Goal: Obtain resource: Download file/media

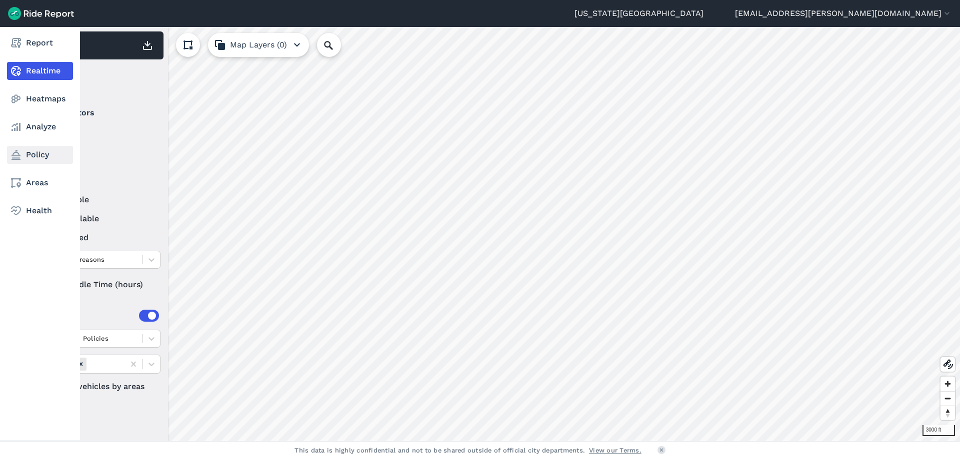
click at [37, 156] on link "Policy" at bounding box center [40, 155] width 66 height 18
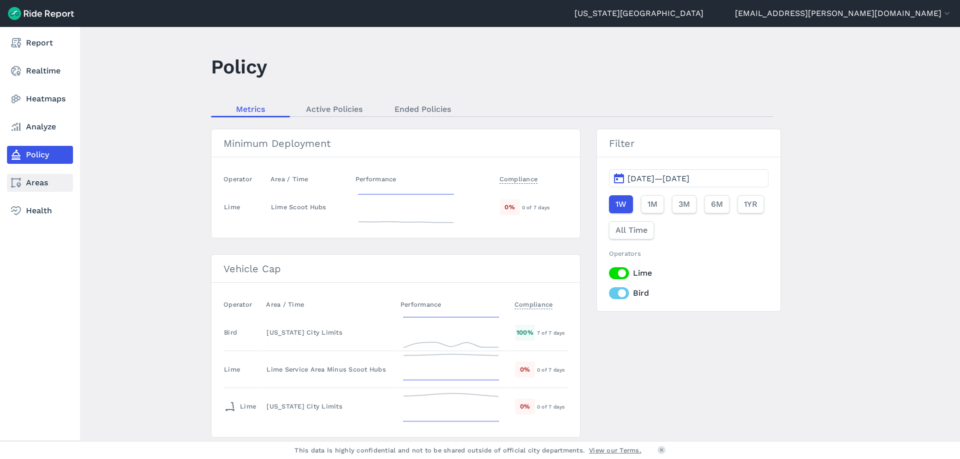
click at [37, 187] on link "Areas" at bounding box center [40, 183] width 66 height 18
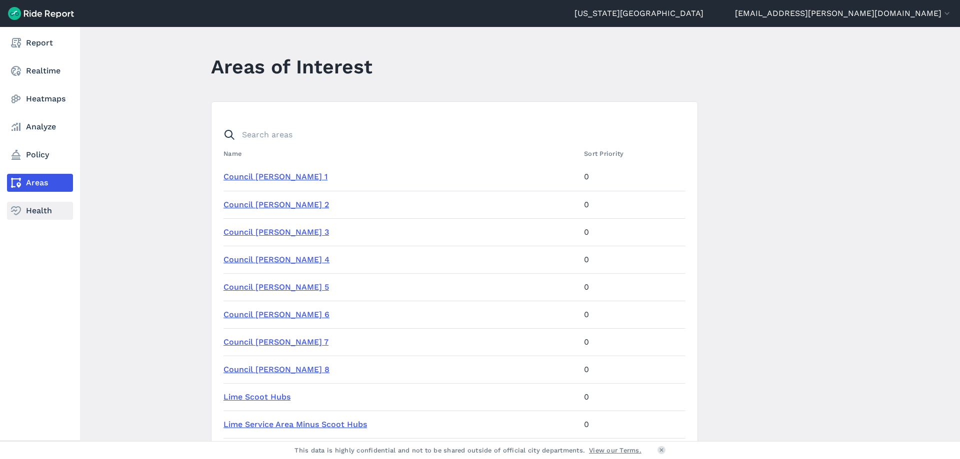
click at [35, 215] on link "Health" at bounding box center [40, 211] width 66 height 18
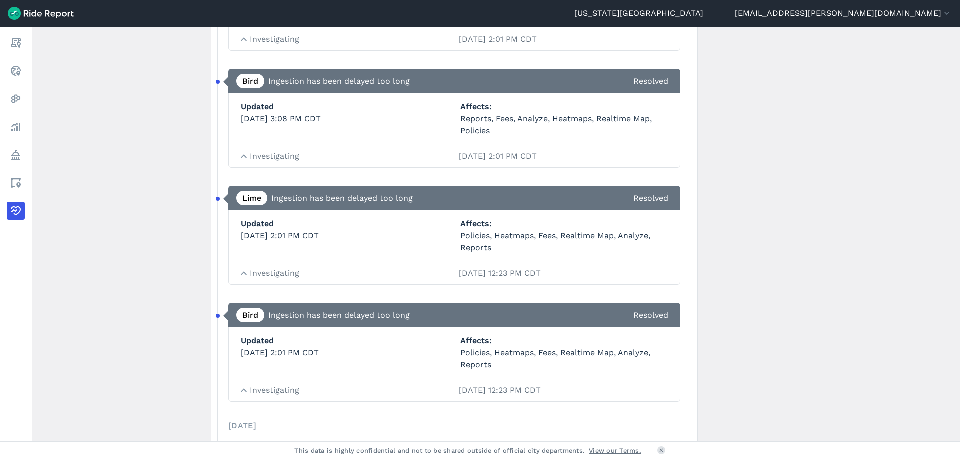
scroll to position [1899, 0]
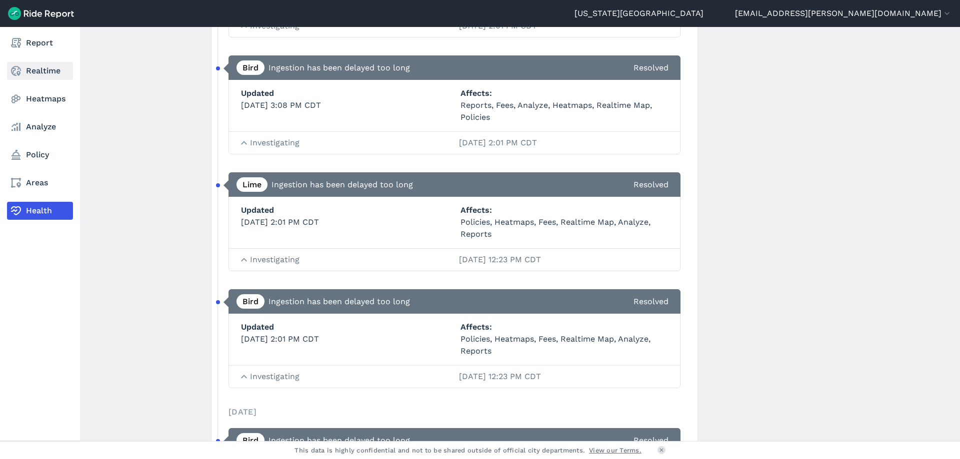
click at [28, 69] on link "Realtime" at bounding box center [40, 71] width 66 height 18
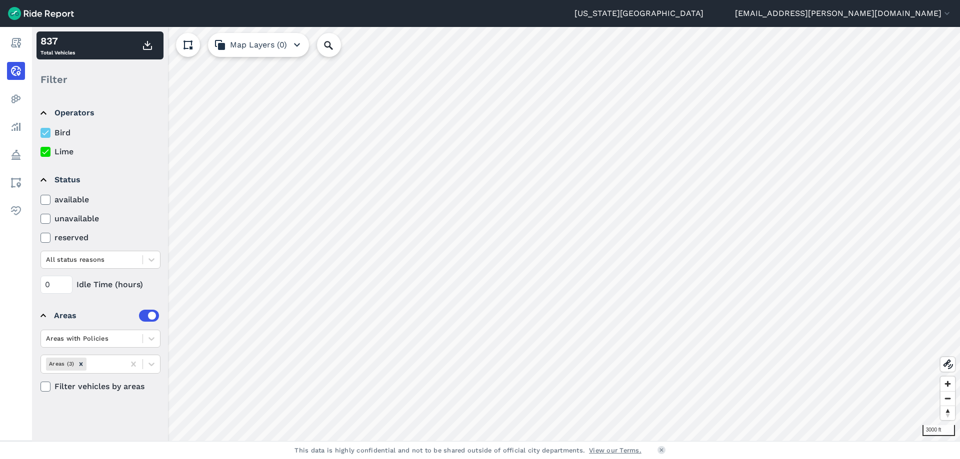
click at [44, 387] on icon at bounding box center [45, 387] width 9 height 10
click at [40, 387] on input "Filter vehicles by areas" at bounding box center [40, 384] width 0 height 6
click at [48, 386] on icon at bounding box center [45, 387] width 9 height 10
click at [40, 386] on input "Filter vehicles by areas" at bounding box center [40, 384] width 0 height 6
click at [153, 335] on icon at bounding box center [151, 339] width 10 height 10
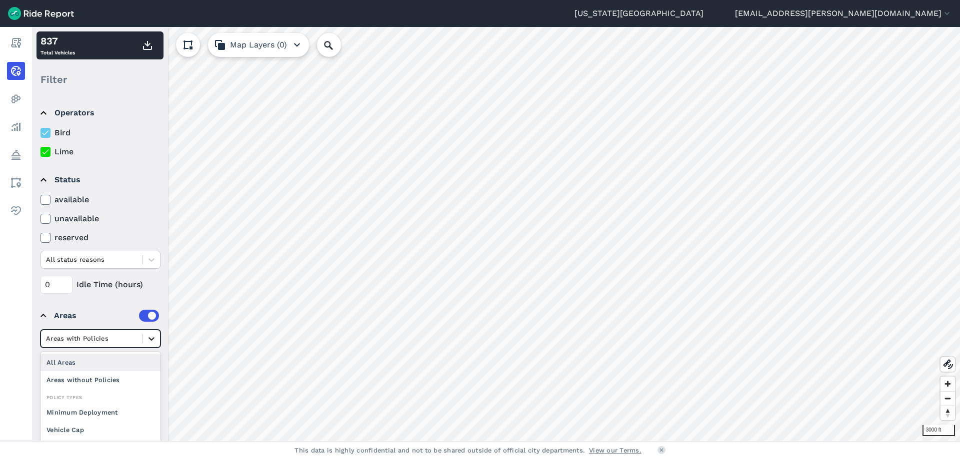
click at [153, 335] on icon at bounding box center [151, 339] width 10 height 10
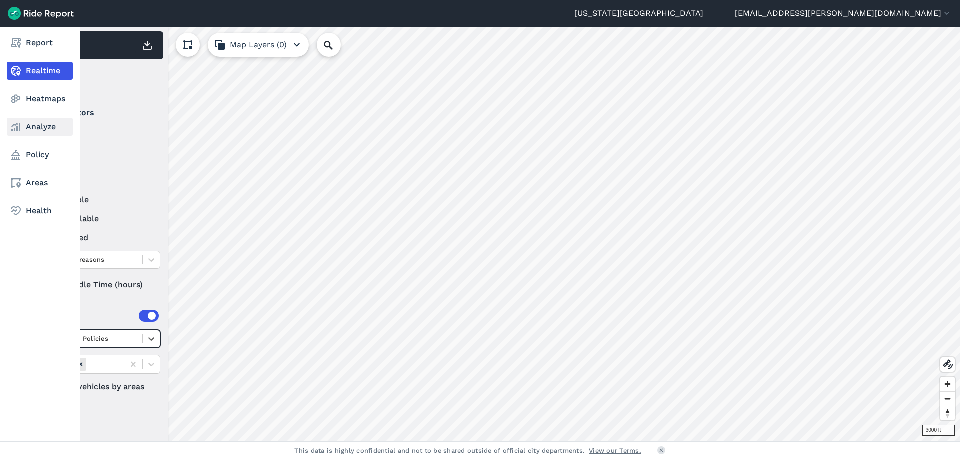
click at [20, 129] on use at bounding box center [15, 127] width 9 height 8
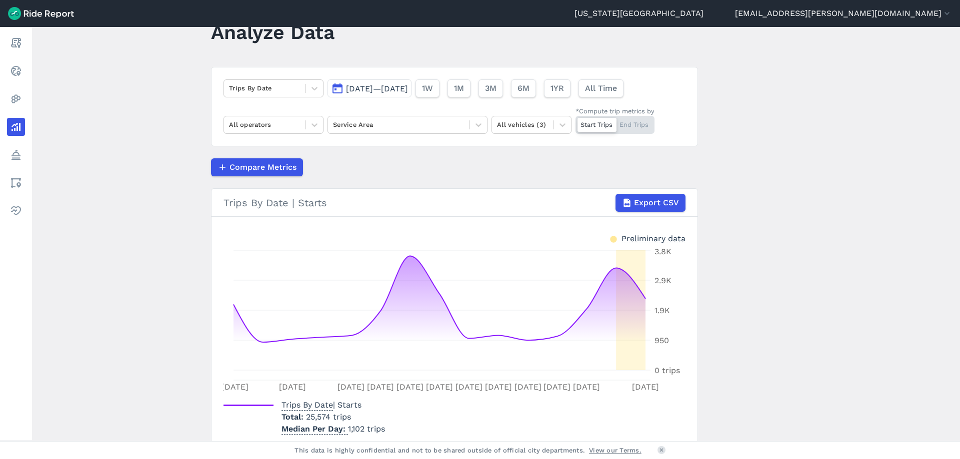
scroll to position [77, 0]
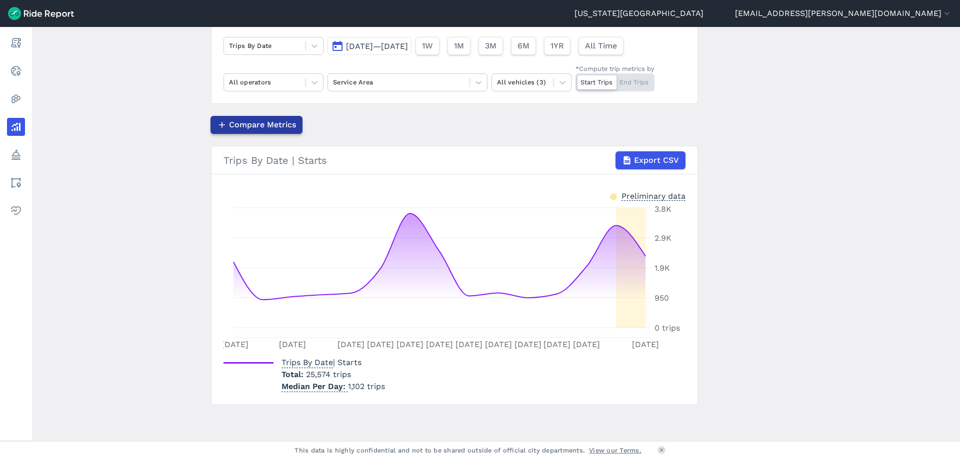
click at [249, 124] on span "Compare Metrics" at bounding box center [262, 125] width 67 height 12
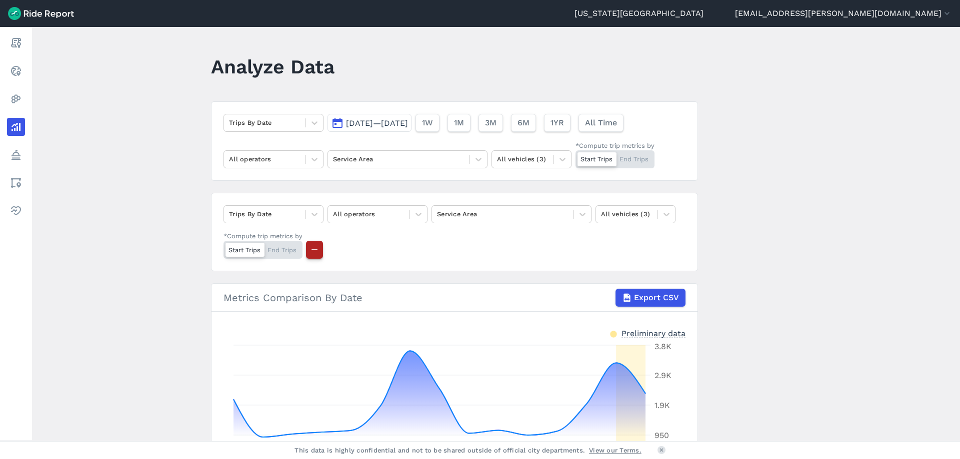
click at [315, 250] on use "button" at bounding box center [314, 249] width 6 height 1
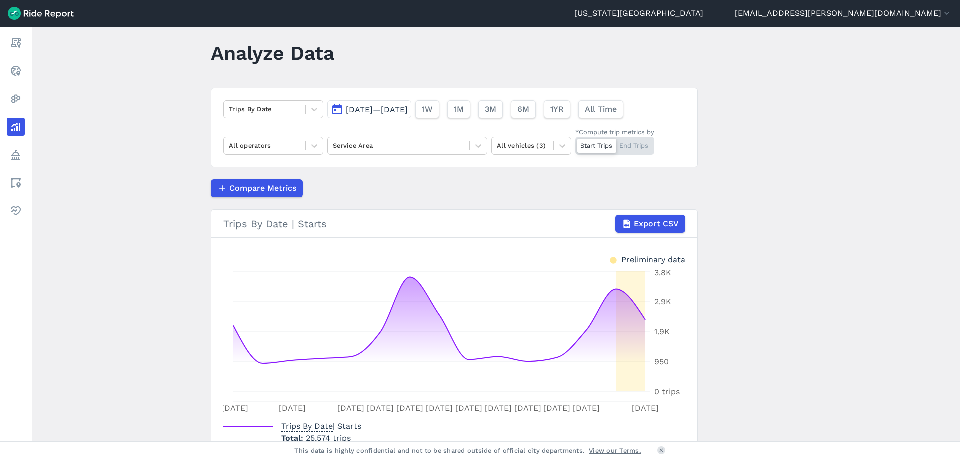
scroll to position [77, 0]
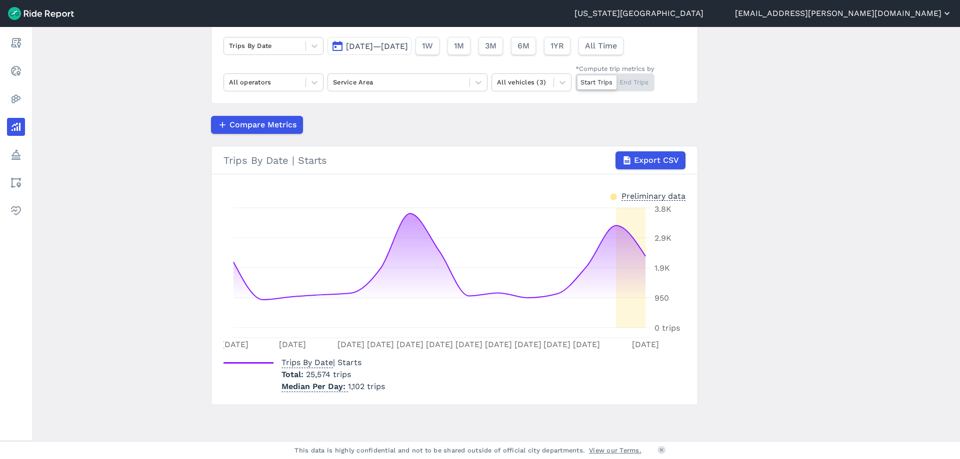
click at [935, 17] on button "[EMAIL_ADDRESS][PERSON_NAME][DOMAIN_NAME]" at bounding box center [843, 13] width 217 height 12
click at [841, 133] on div at bounding box center [480, 229] width 960 height 459
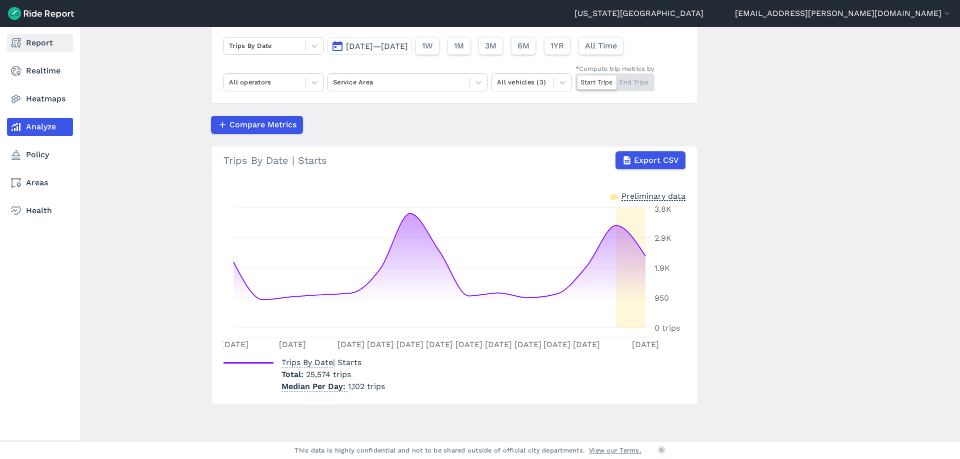
click at [22, 41] on link "Report" at bounding box center [40, 43] width 66 height 18
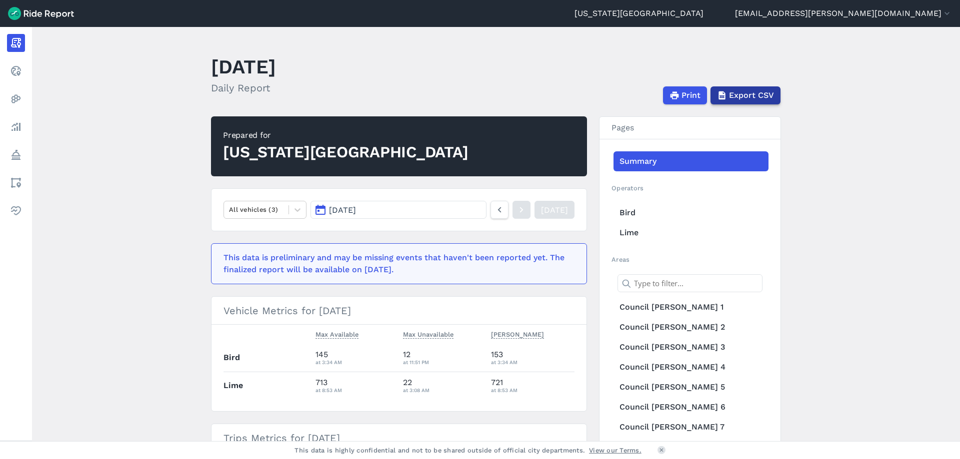
click at [732, 101] on button "Export CSV" at bounding box center [745, 95] width 70 height 18
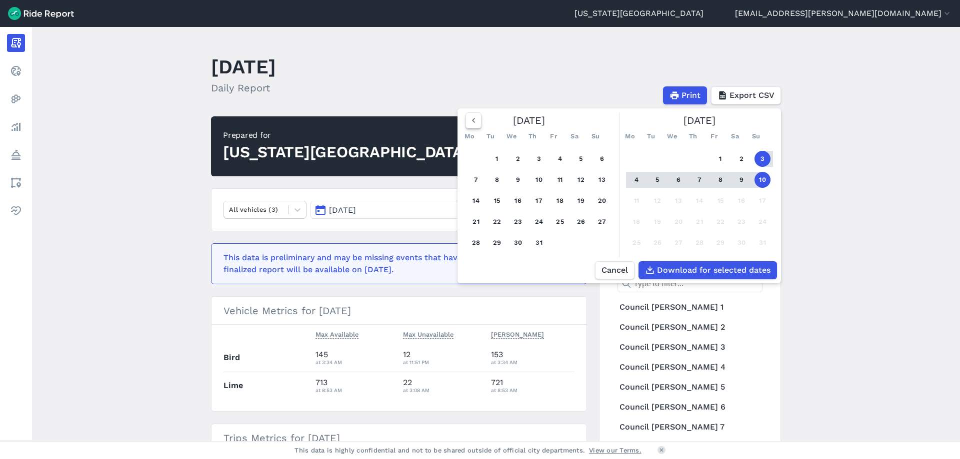
click at [469, 123] on icon "button" at bounding box center [473, 120] width 10 height 10
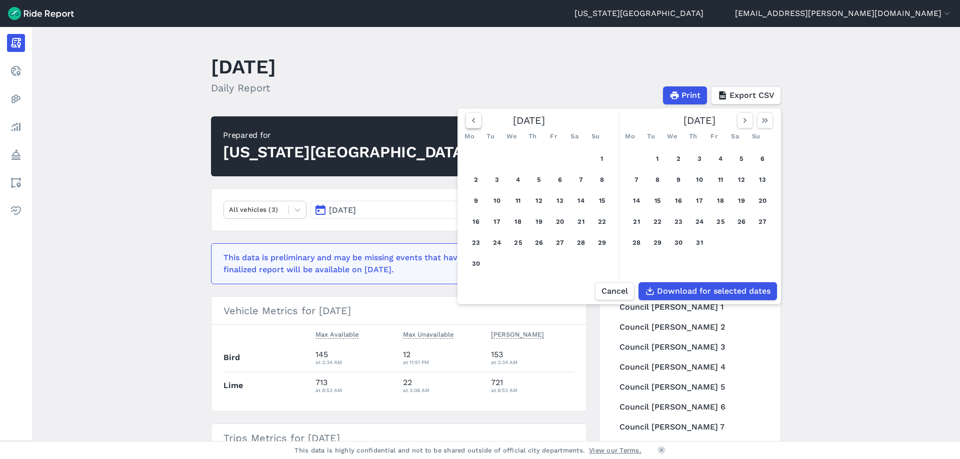
click at [469, 123] on icon "button" at bounding box center [473, 120] width 10 height 10
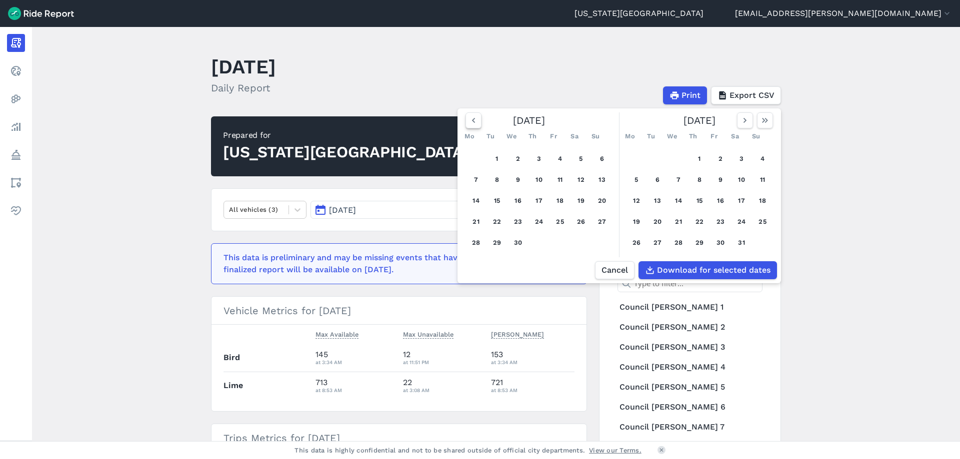
click at [469, 123] on icon "button" at bounding box center [473, 120] width 10 height 10
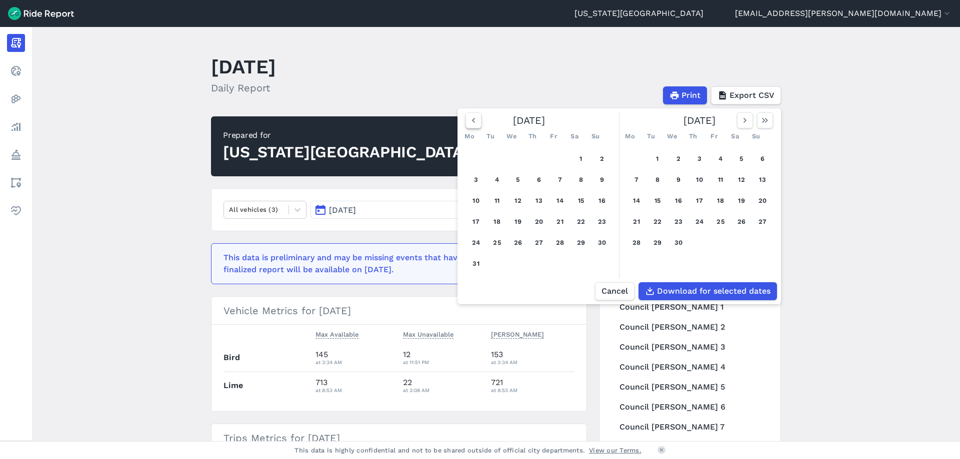
click at [469, 123] on icon "button" at bounding box center [473, 120] width 10 height 10
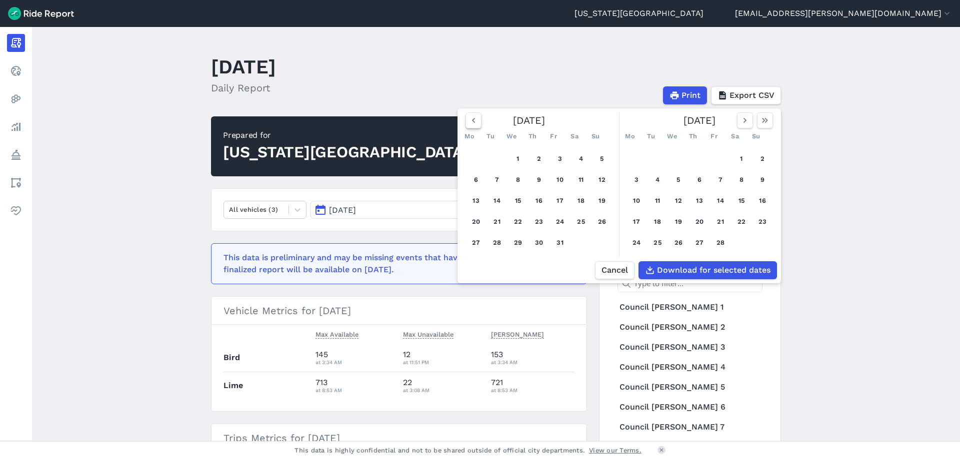
click at [469, 123] on icon "button" at bounding box center [473, 120] width 10 height 10
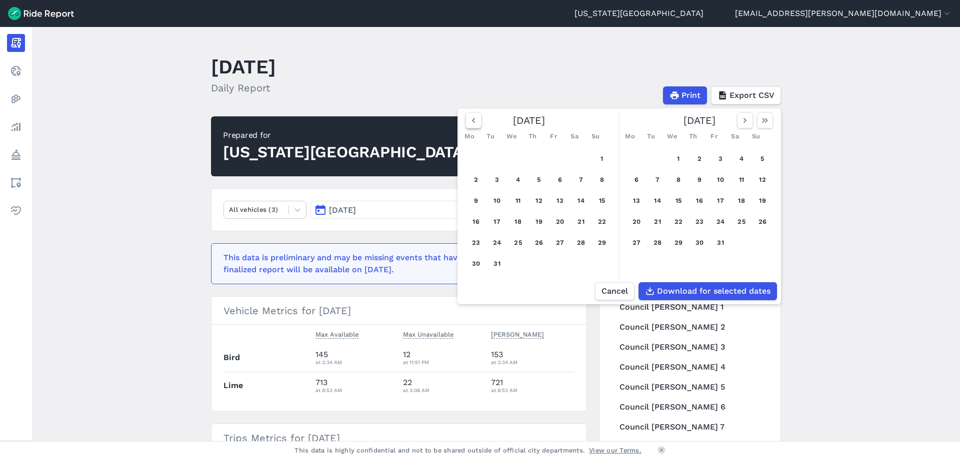
click at [469, 123] on icon "button" at bounding box center [473, 120] width 10 height 10
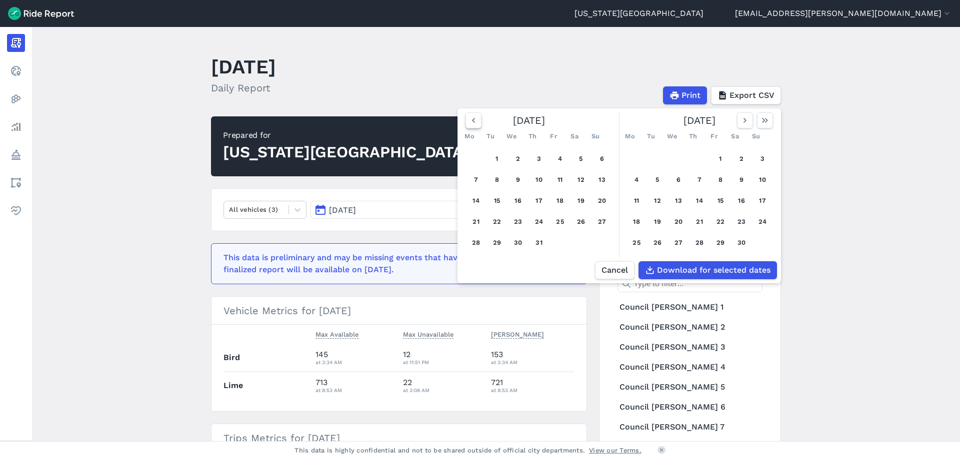
click at [469, 123] on icon "button" at bounding box center [473, 120] width 10 height 10
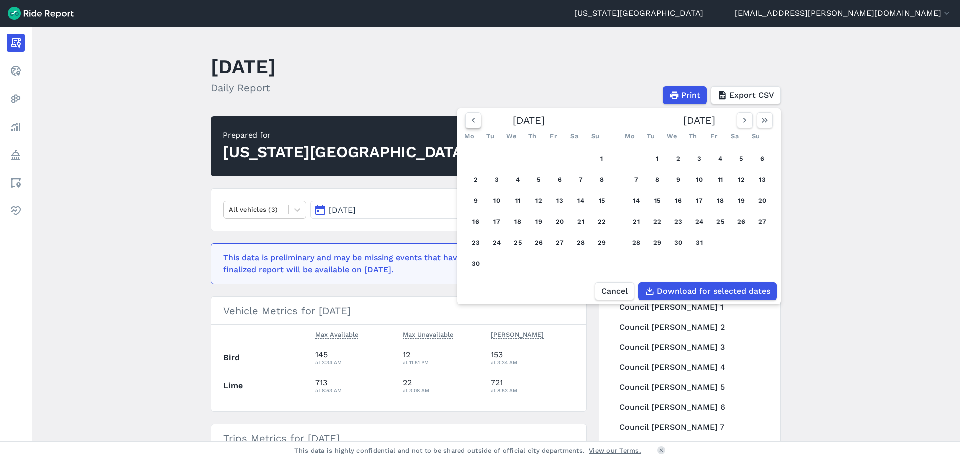
click at [469, 123] on icon "button" at bounding box center [473, 120] width 10 height 10
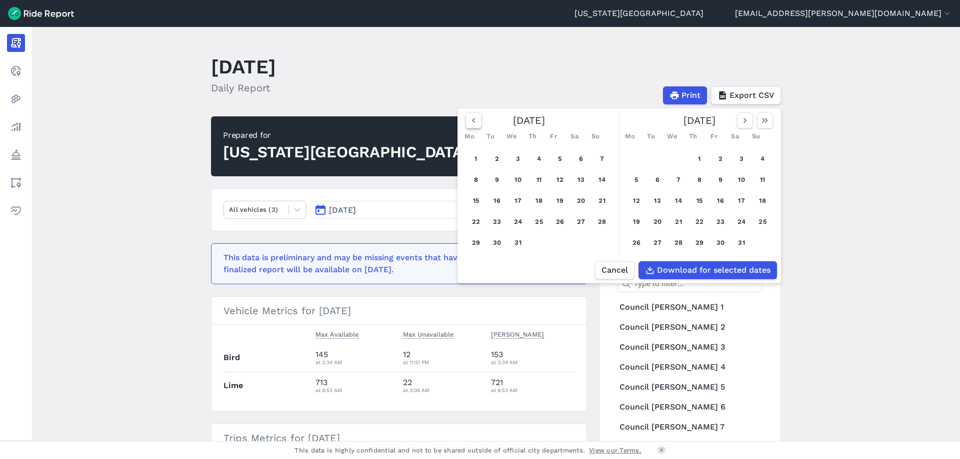
click at [469, 123] on icon "button" at bounding box center [473, 120] width 10 height 10
click at [469, 122] on icon "button" at bounding box center [473, 120] width 10 height 10
click at [476, 124] on icon "button" at bounding box center [473, 120] width 10 height 10
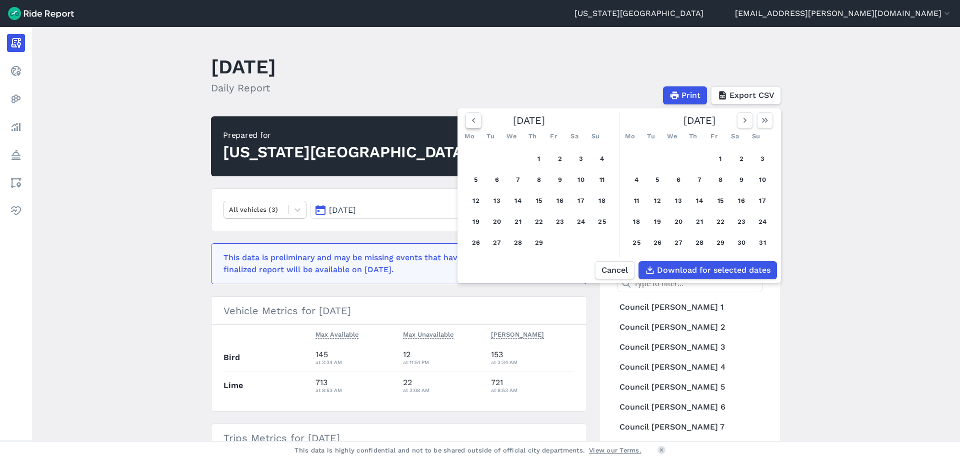
click at [476, 124] on icon "button" at bounding box center [473, 120] width 10 height 10
click at [476, 123] on icon "button" at bounding box center [473, 120] width 10 height 10
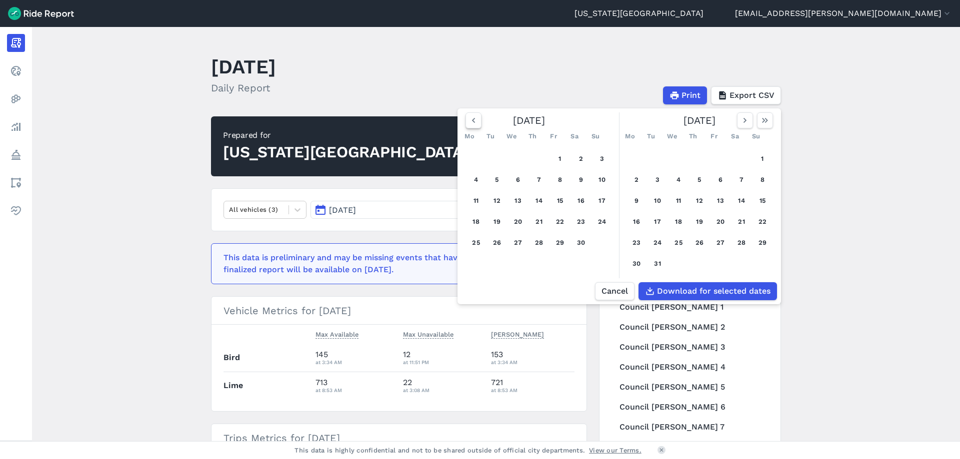
click at [476, 123] on icon "button" at bounding box center [473, 120] width 10 height 10
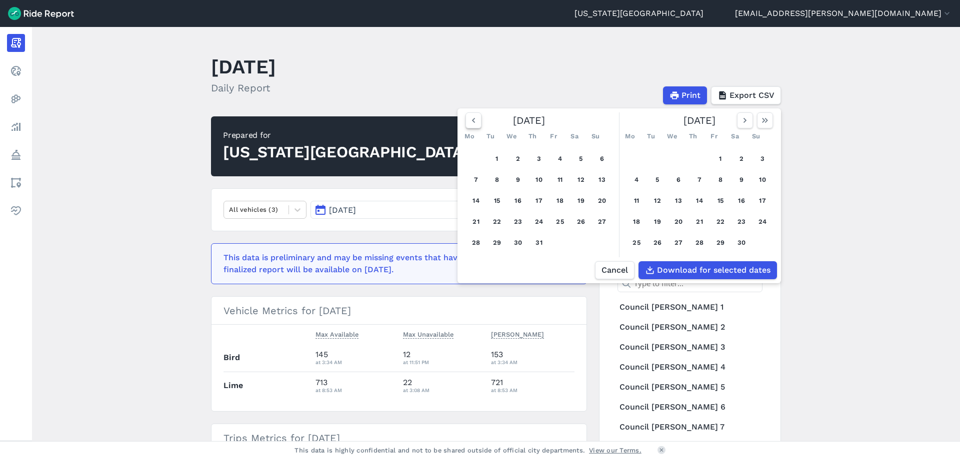
click at [476, 123] on icon "button" at bounding box center [473, 120] width 10 height 10
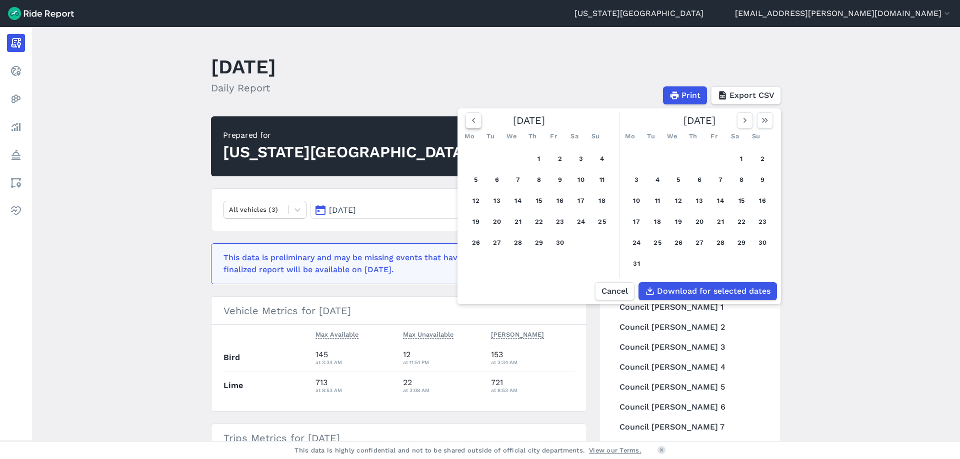
click at [476, 123] on icon "button" at bounding box center [473, 120] width 10 height 10
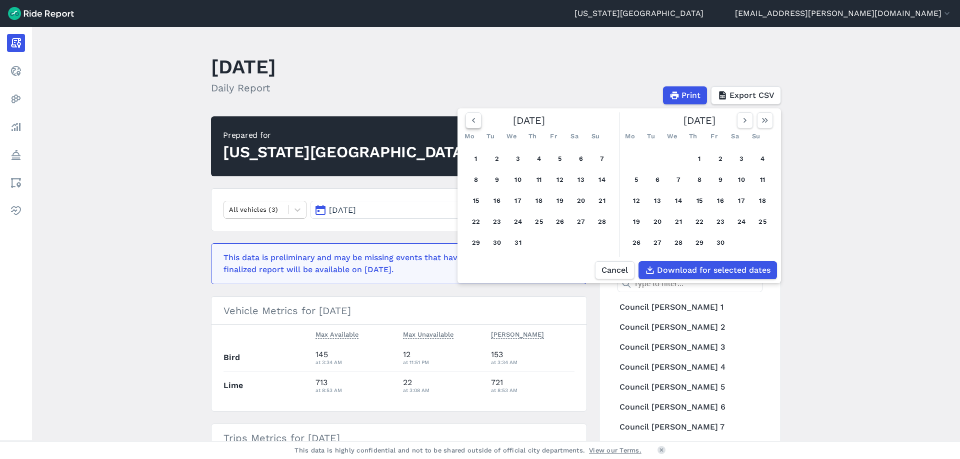
click at [476, 123] on icon "button" at bounding box center [473, 120] width 10 height 10
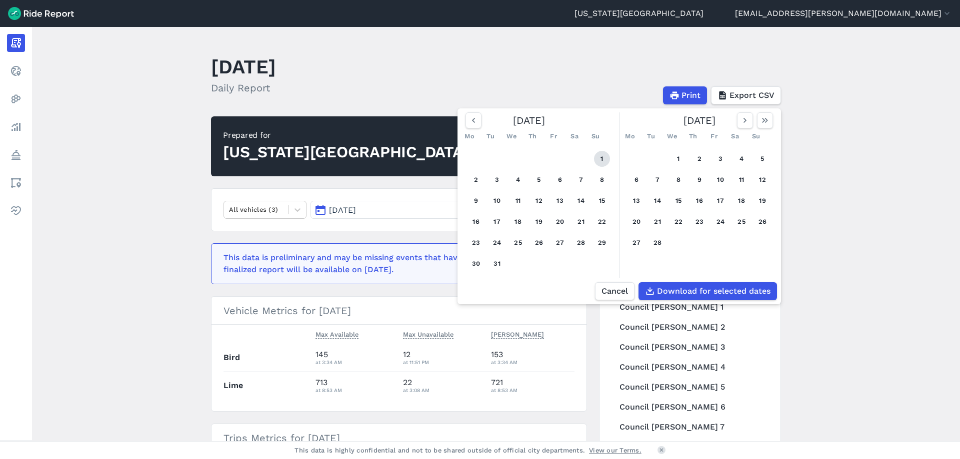
click at [602, 158] on button "1" at bounding box center [602, 159] width 16 height 16
click at [474, 121] on icon "button" at bounding box center [473, 120] width 10 height 10
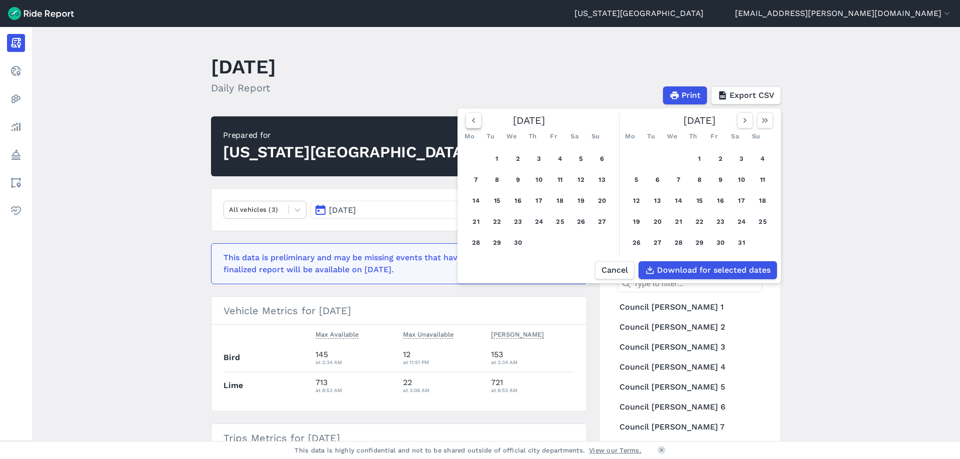
click at [474, 121] on icon "button" at bounding box center [473, 120] width 10 height 10
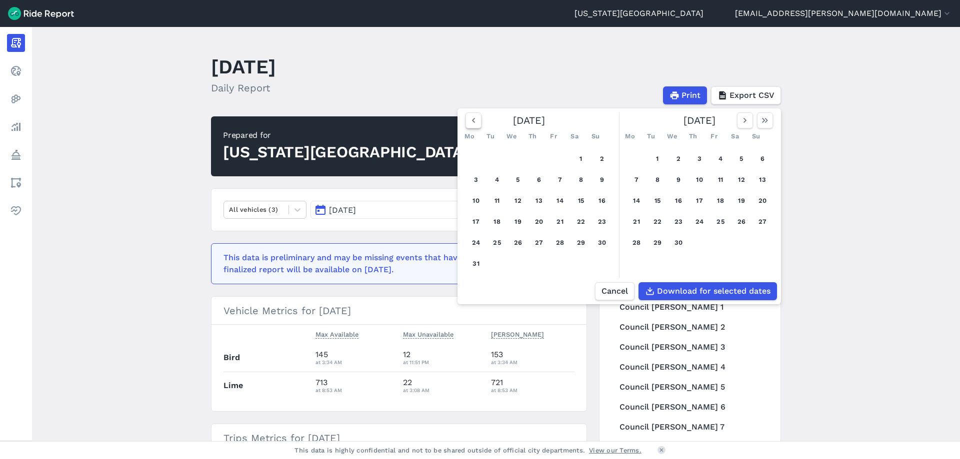
click at [474, 121] on icon "button" at bounding box center [473, 120] width 10 height 10
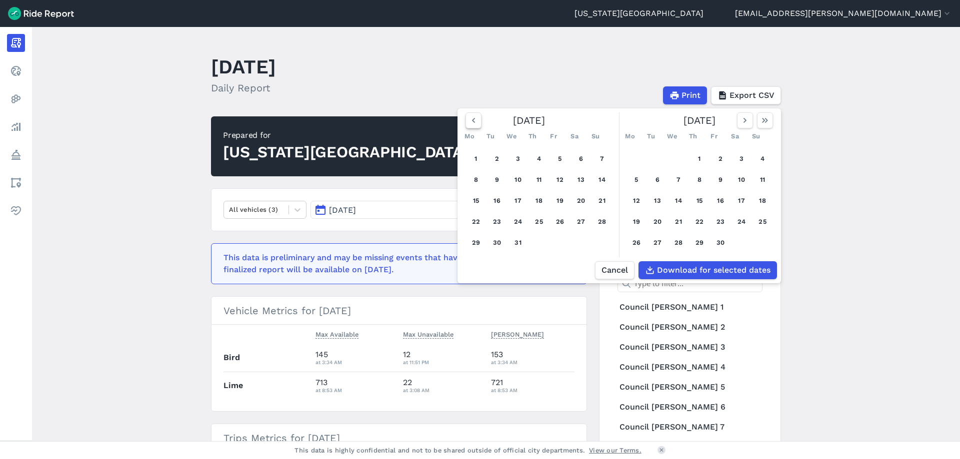
click at [474, 121] on icon "button" at bounding box center [473, 120] width 10 height 10
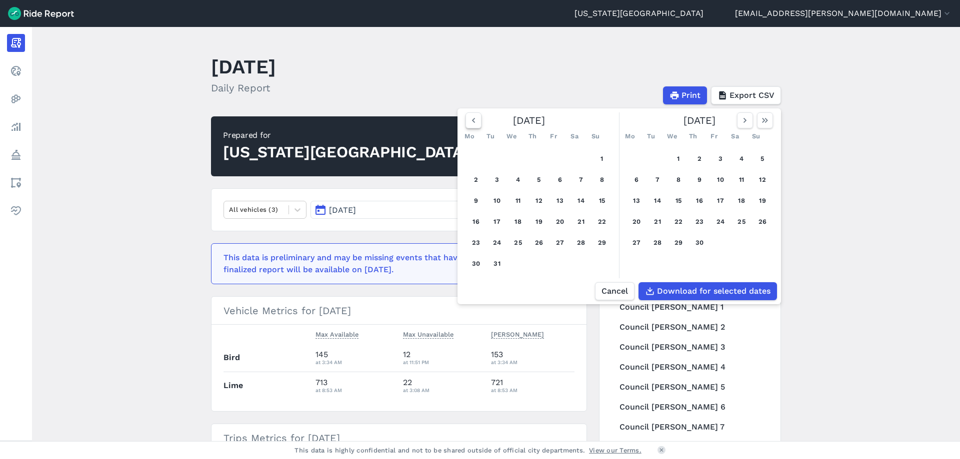
click at [474, 121] on icon "button" at bounding box center [473, 120] width 10 height 10
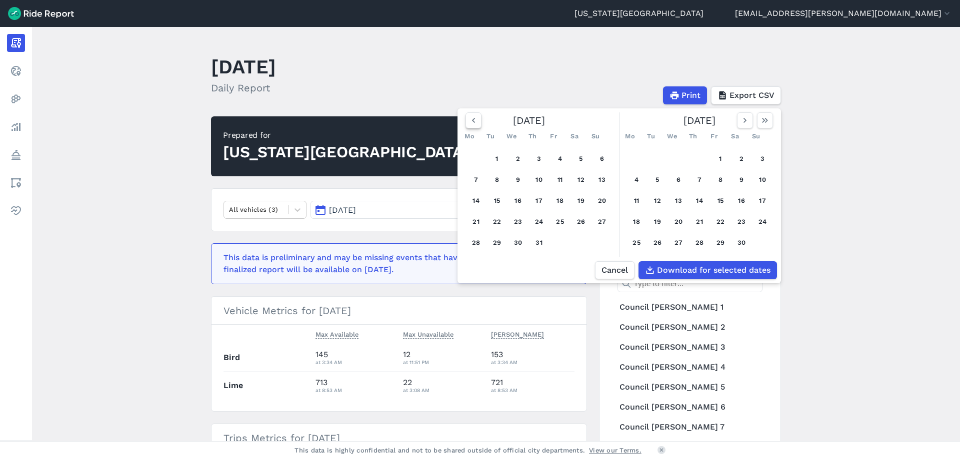
click at [474, 121] on icon "button" at bounding box center [473, 120] width 10 height 10
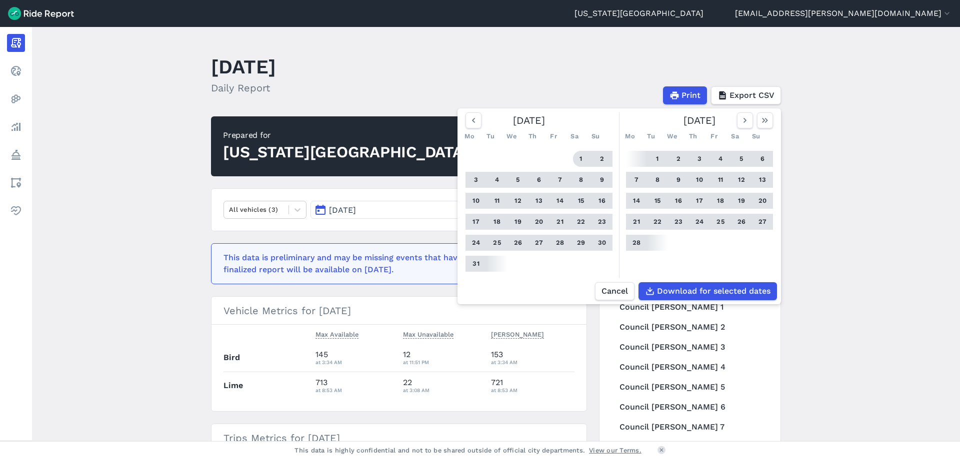
click at [581, 162] on button "1" at bounding box center [581, 159] width 16 height 16
click at [767, 119] on icon "button" at bounding box center [765, 120] width 10 height 10
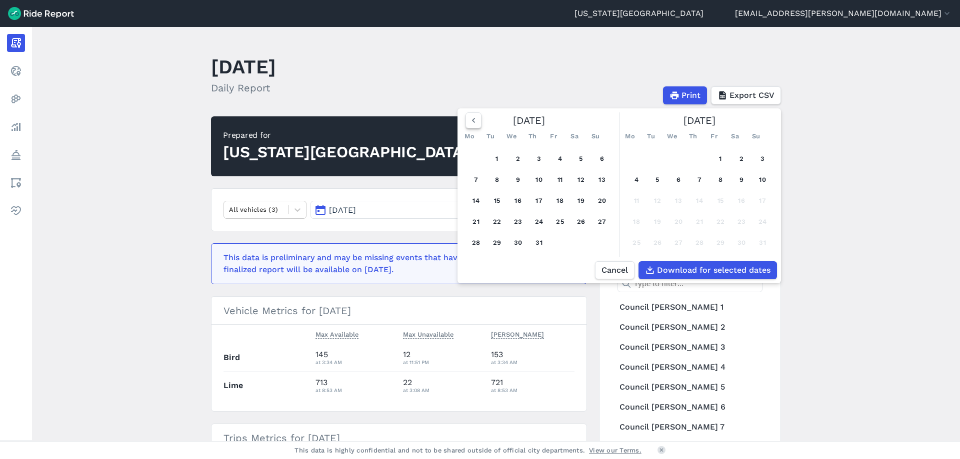
click at [472, 119] on use "button" at bounding box center [473, 120] width 3 height 5
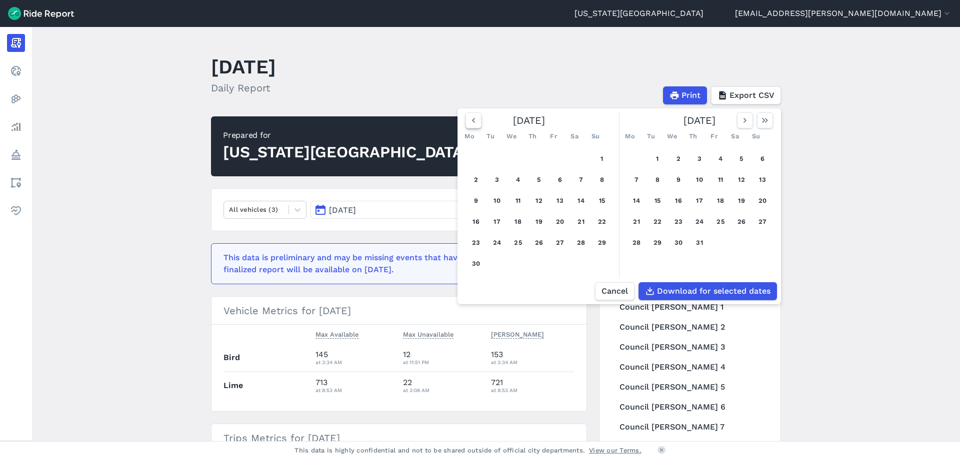
click at [472, 119] on use "button" at bounding box center [473, 120] width 3 height 5
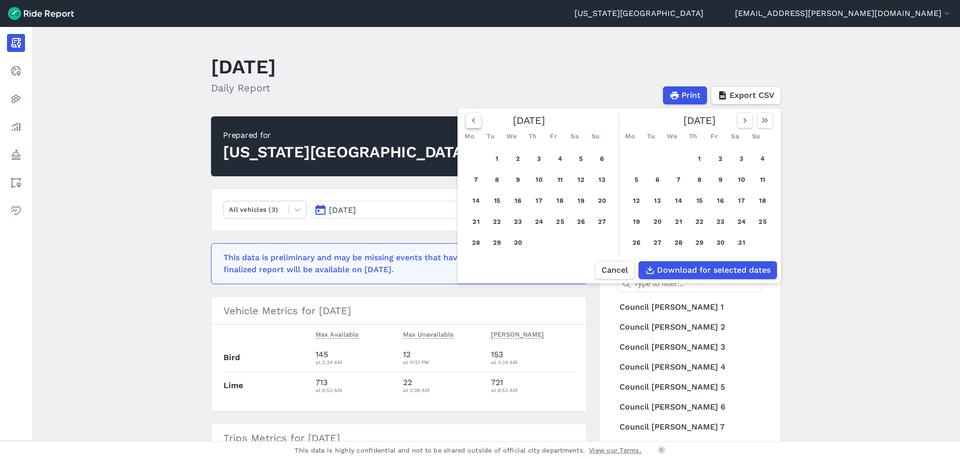
click at [472, 119] on use "button" at bounding box center [473, 120] width 3 height 5
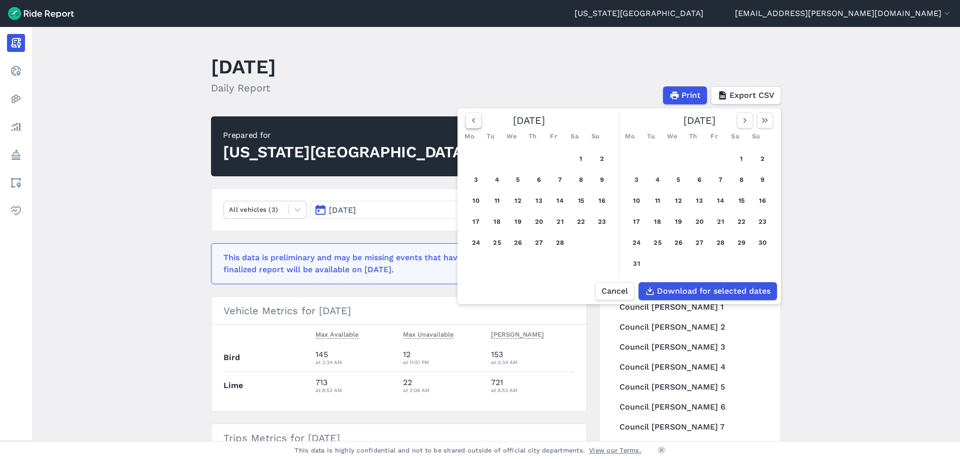
click at [472, 119] on use "button" at bounding box center [473, 120] width 3 height 5
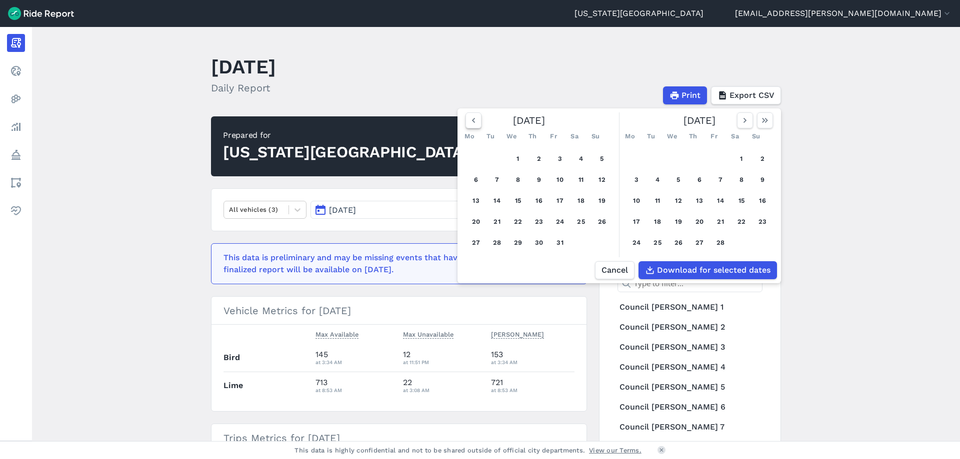
click at [472, 119] on use "button" at bounding box center [473, 120] width 3 height 5
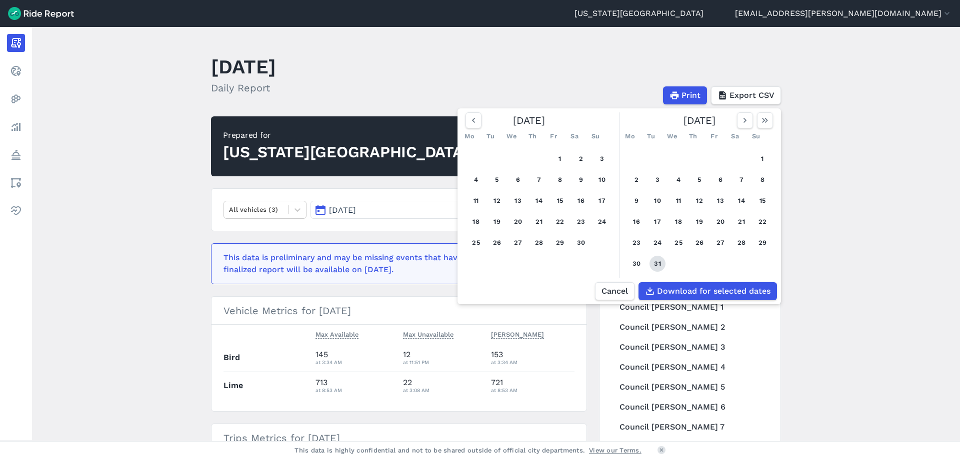
click at [658, 272] on button "31" at bounding box center [657, 264] width 16 height 16
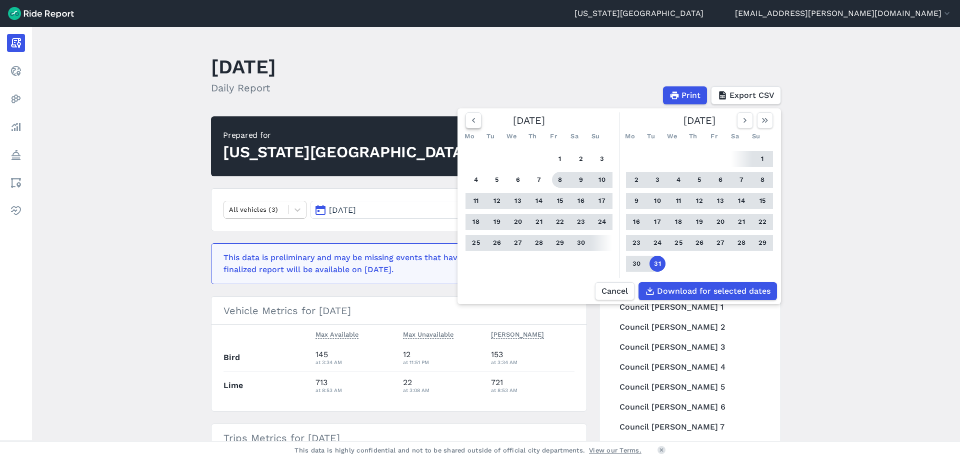
click at [473, 122] on use "button" at bounding box center [473, 120] width 3 height 5
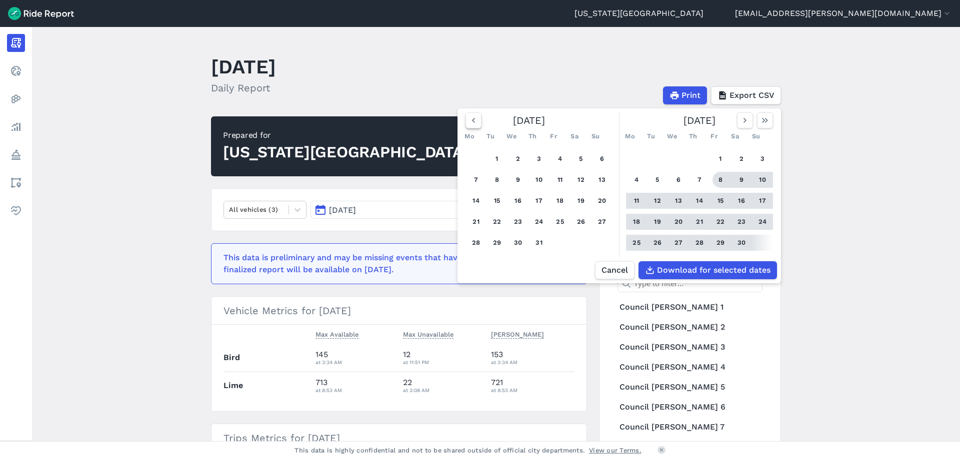
click at [473, 122] on use "button" at bounding box center [473, 120] width 3 height 5
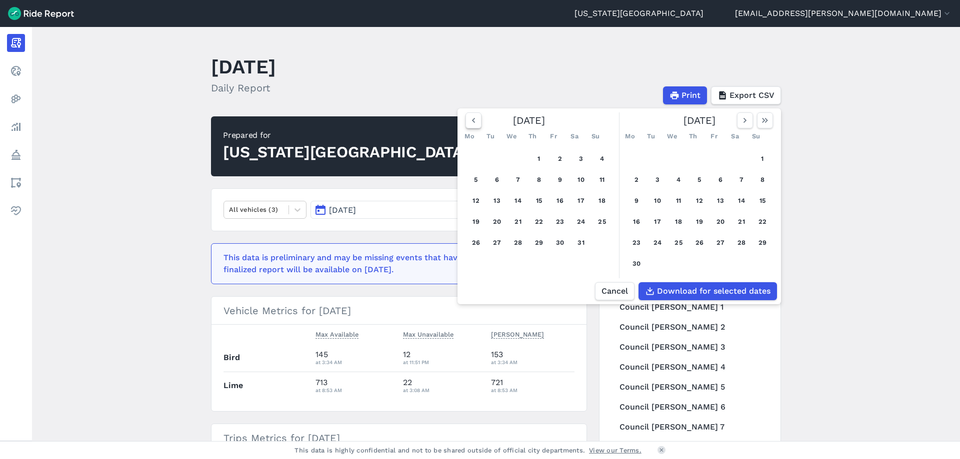
click at [473, 122] on use "button" at bounding box center [473, 120] width 3 height 5
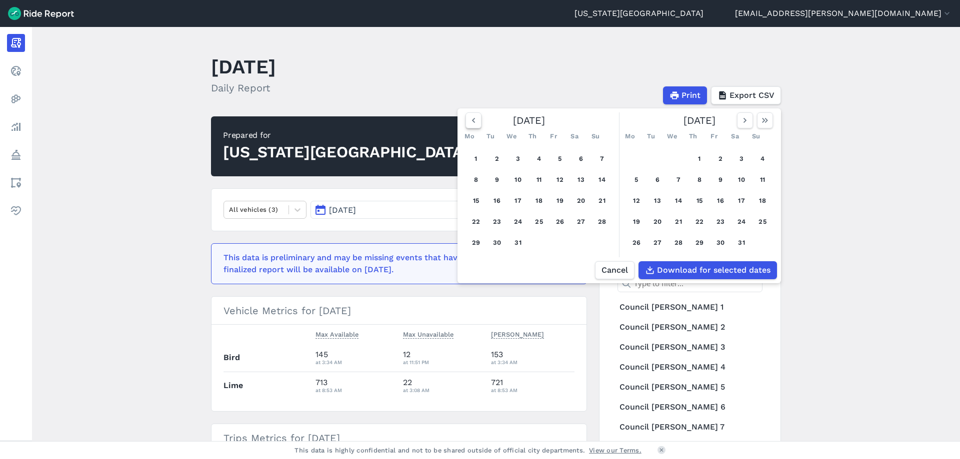
click at [473, 122] on use "button" at bounding box center [473, 120] width 3 height 5
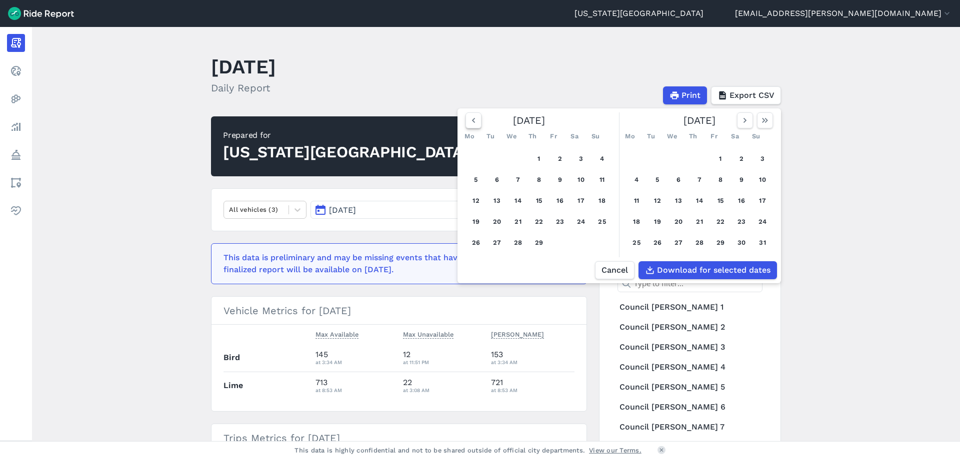
click at [473, 122] on use "button" at bounding box center [473, 120] width 3 height 5
click at [473, 121] on icon "button" at bounding box center [473, 120] width 10 height 10
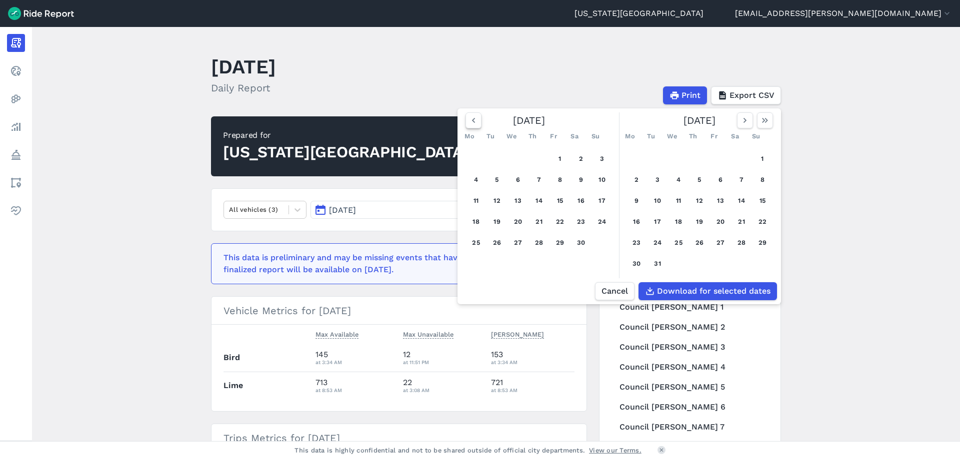
click at [473, 121] on icon "button" at bounding box center [473, 120] width 10 height 10
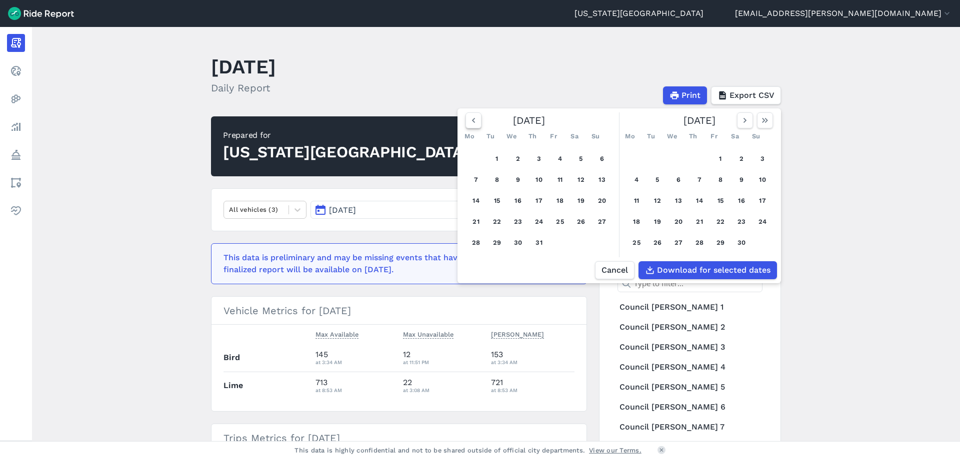
click at [475, 121] on icon "button" at bounding box center [473, 120] width 10 height 10
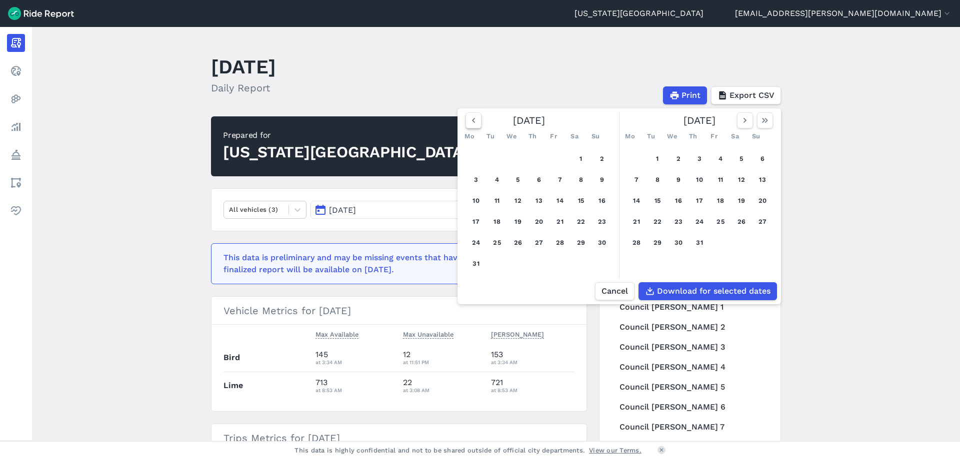
click at [475, 121] on icon "button" at bounding box center [473, 120] width 10 height 10
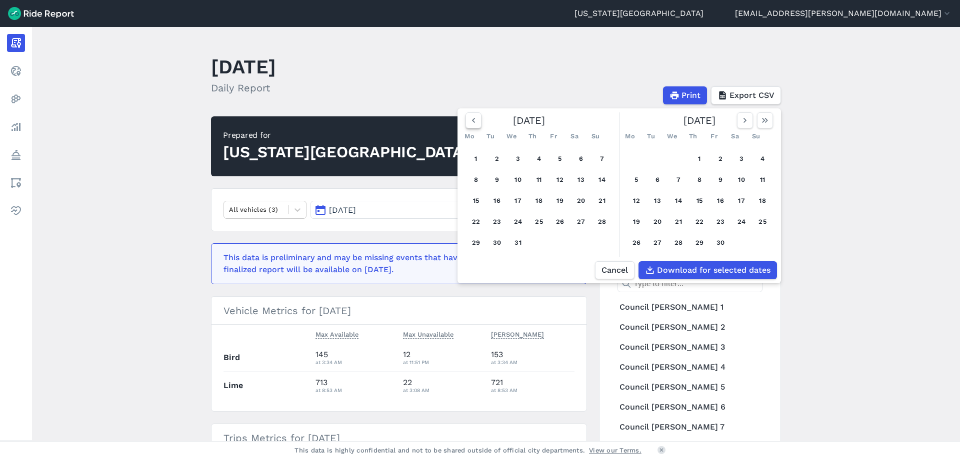
click at [475, 121] on icon "button" at bounding box center [473, 120] width 10 height 10
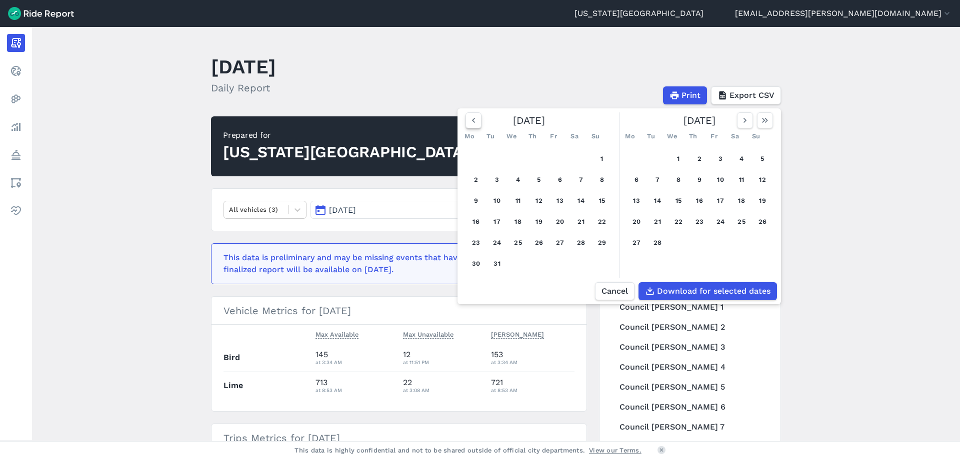
click at [475, 121] on icon "button" at bounding box center [473, 120] width 10 height 10
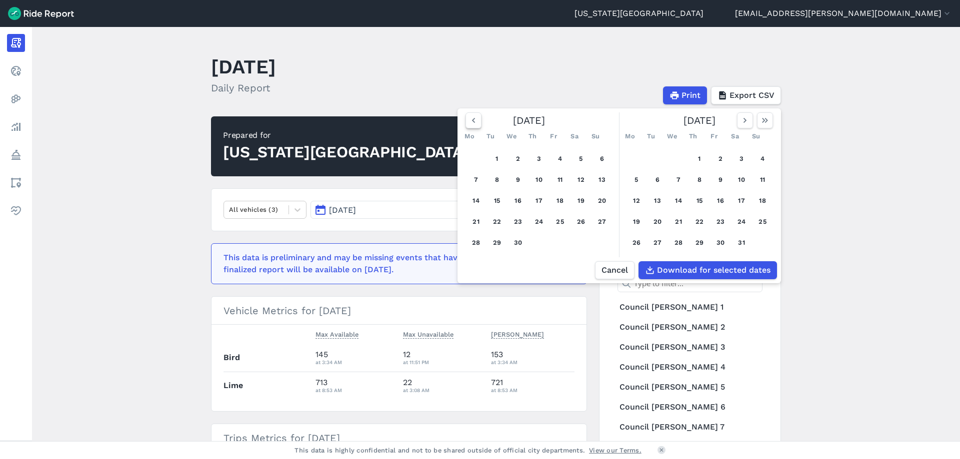
click at [475, 121] on icon "button" at bounding box center [473, 120] width 10 height 10
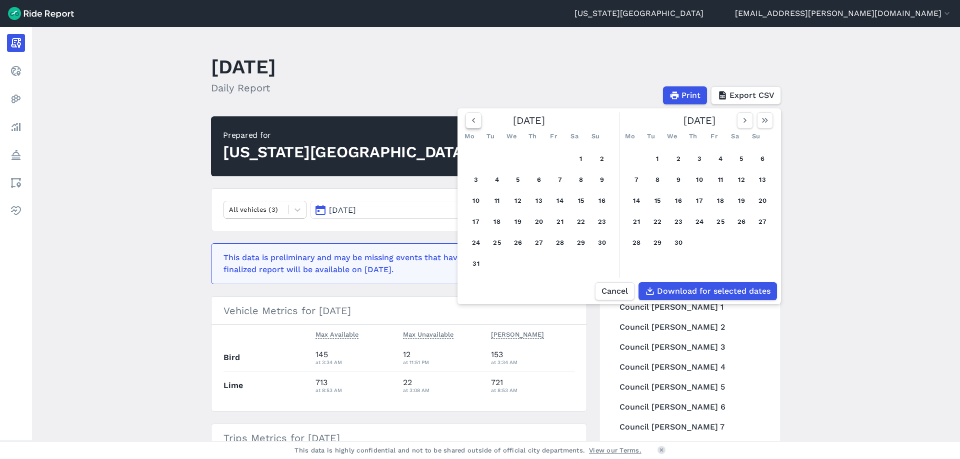
click at [475, 121] on icon "button" at bounding box center [473, 120] width 10 height 10
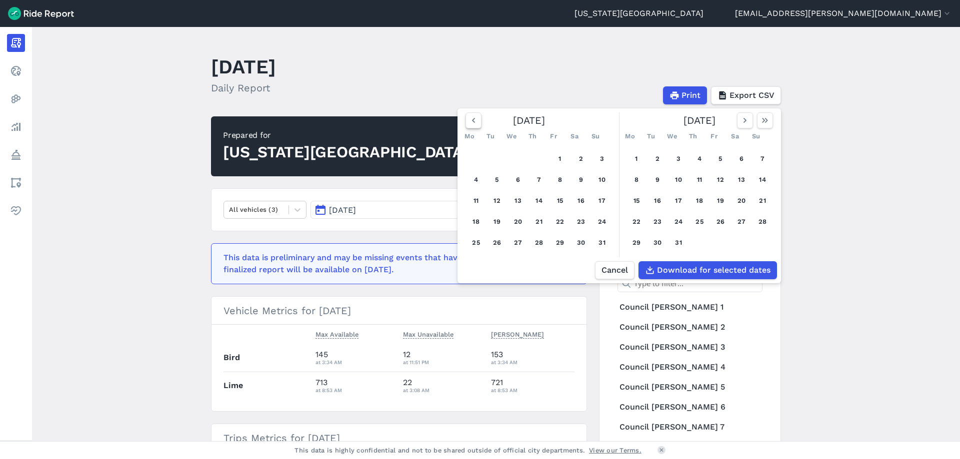
click at [475, 121] on icon "button" at bounding box center [473, 120] width 10 height 10
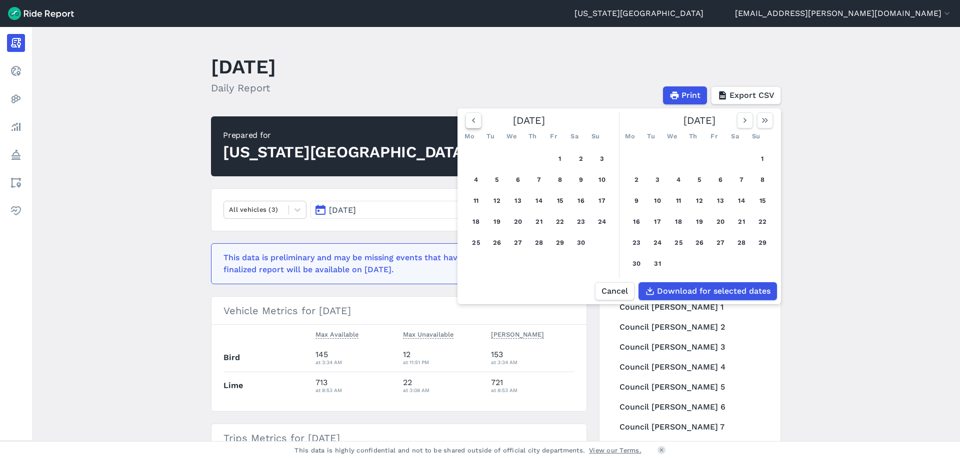
click at [475, 121] on icon "button" at bounding box center [473, 120] width 10 height 10
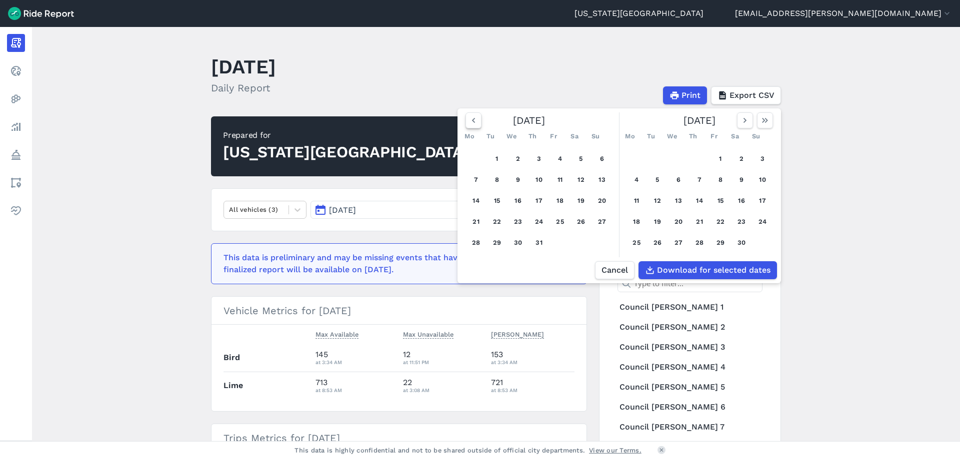
click at [475, 121] on icon "button" at bounding box center [473, 120] width 10 height 10
click at [471, 123] on icon "button" at bounding box center [473, 120] width 10 height 10
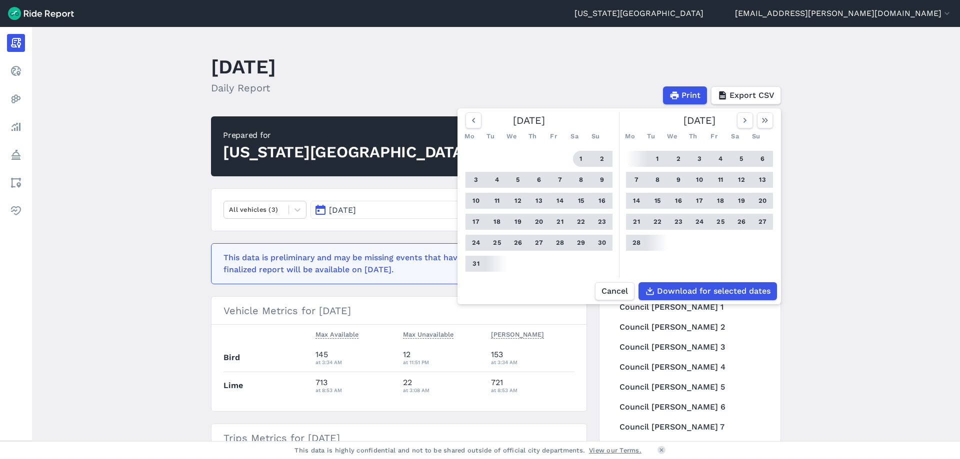
click at [580, 158] on button "1" at bounding box center [581, 159] width 16 height 16
click at [695, 291] on span "Download for selected dates" at bounding box center [712, 291] width 113 height 12
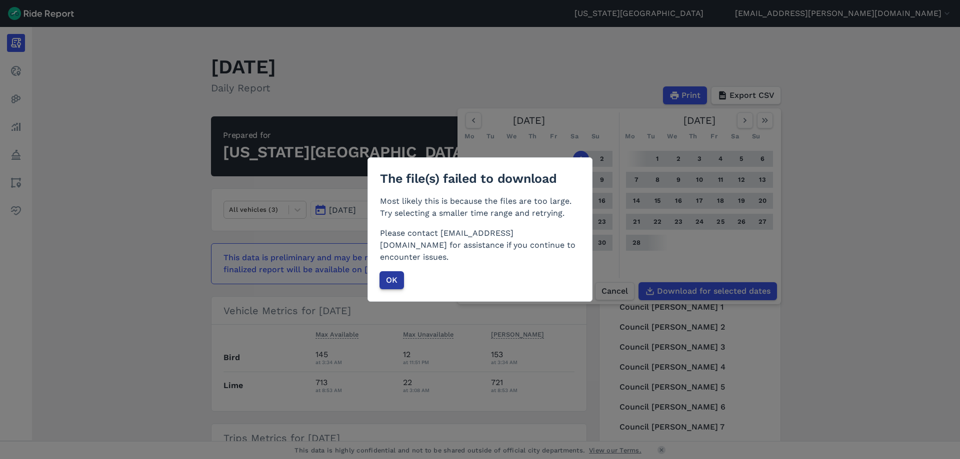
click at [386, 275] on span "OK" at bounding box center [391, 280] width 11 height 12
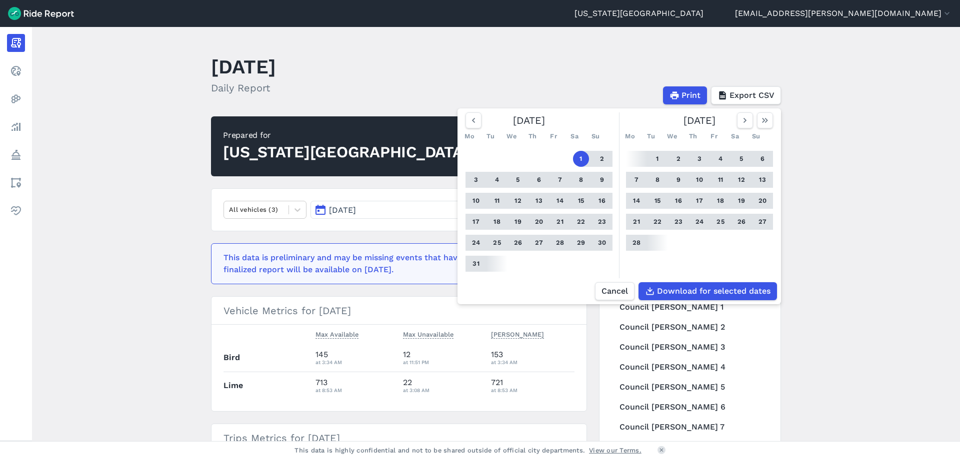
click at [813, 132] on main "[DATE] Daily Report Print Export CSV [DATE] Mo Tu We Th Fr Sa Su 1 2 3 4 5 6 7 …" at bounding box center [496, 234] width 928 height 414
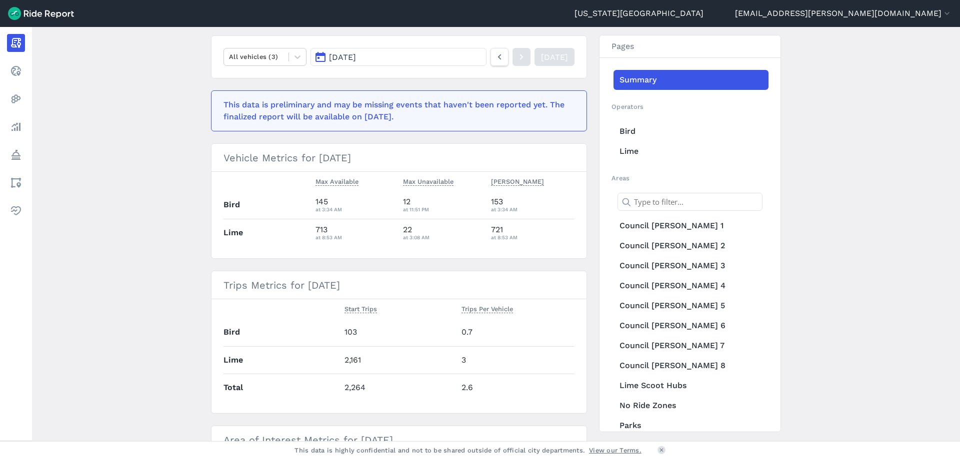
scroll to position [50, 0]
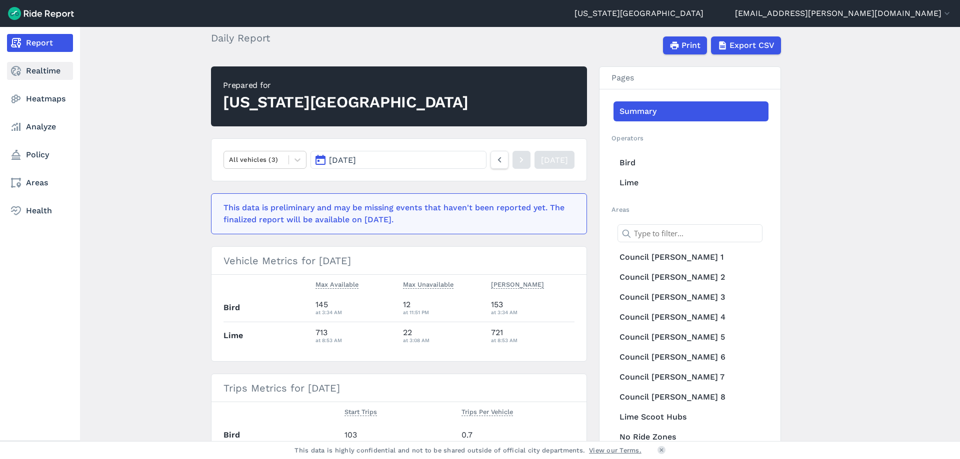
click at [12, 70] on use at bounding box center [16, 71] width 10 height 10
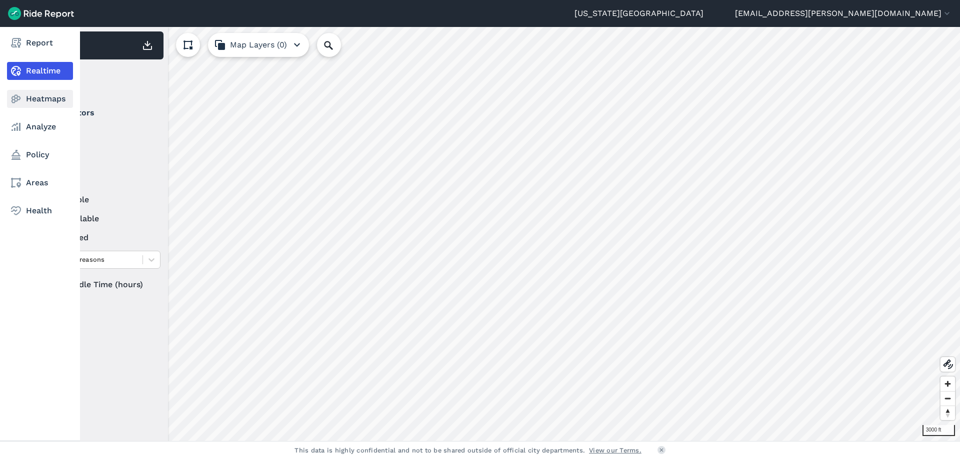
click at [25, 99] on link "Heatmaps" at bounding box center [40, 99] width 66 height 18
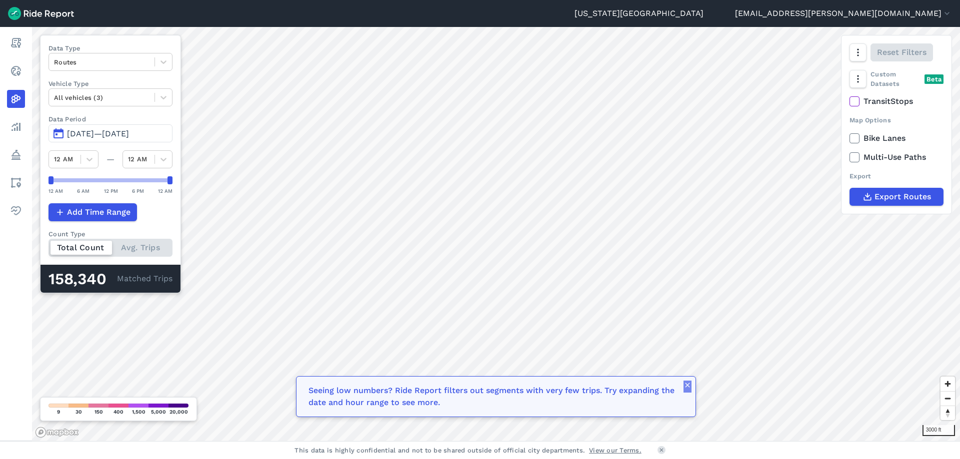
click at [687, 388] on icon "button" at bounding box center [687, 385] width 8 height 8
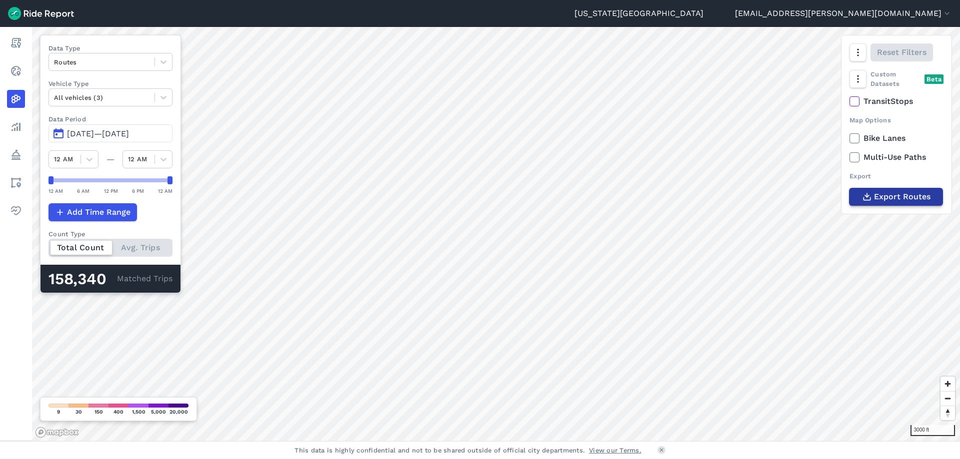
click at [909, 199] on span "Export Routes" at bounding box center [902, 197] width 56 height 12
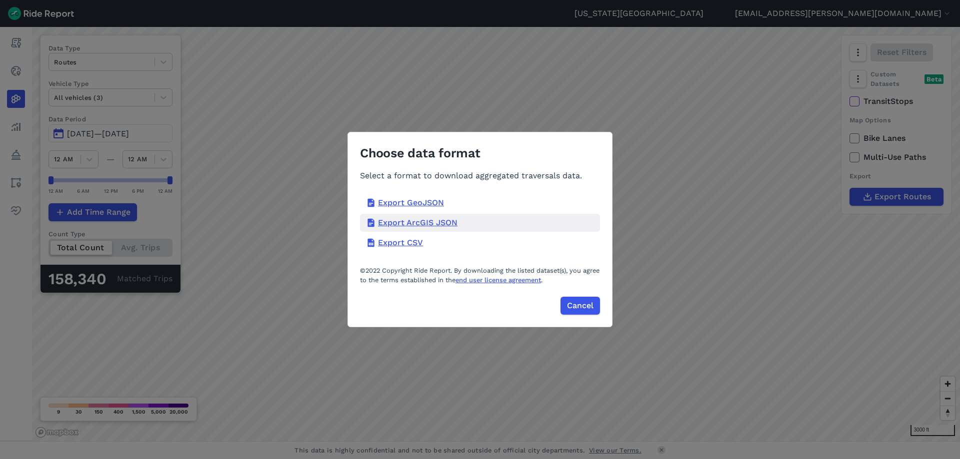
click at [417, 224] on div "Export ArcGIS JSON" at bounding box center [480, 223] width 240 height 18
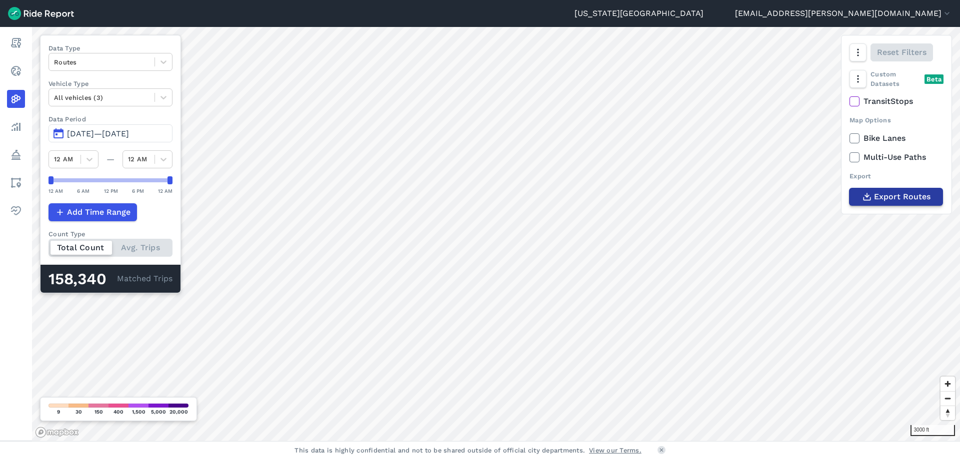
click at [897, 196] on span "Export Routes" at bounding box center [902, 197] width 56 height 12
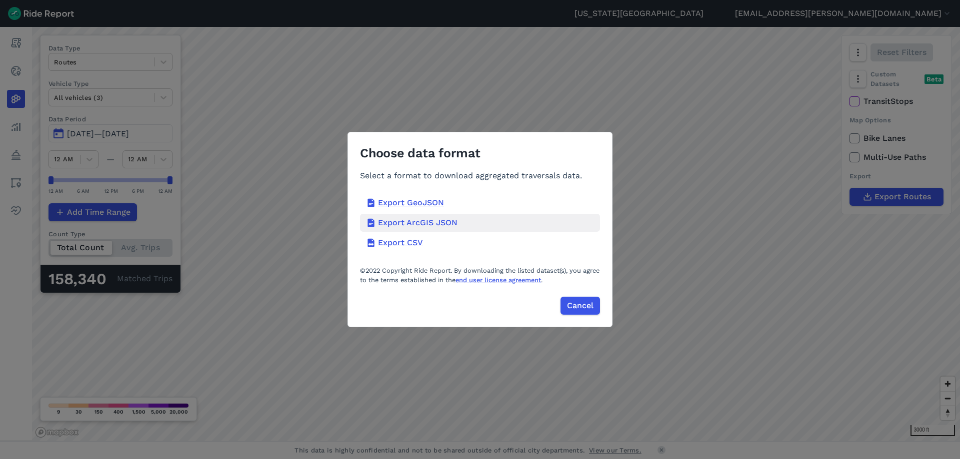
click at [407, 222] on div "Export ArcGIS JSON" at bounding box center [480, 223] width 240 height 18
